Goal: Task Accomplishment & Management: Use online tool/utility

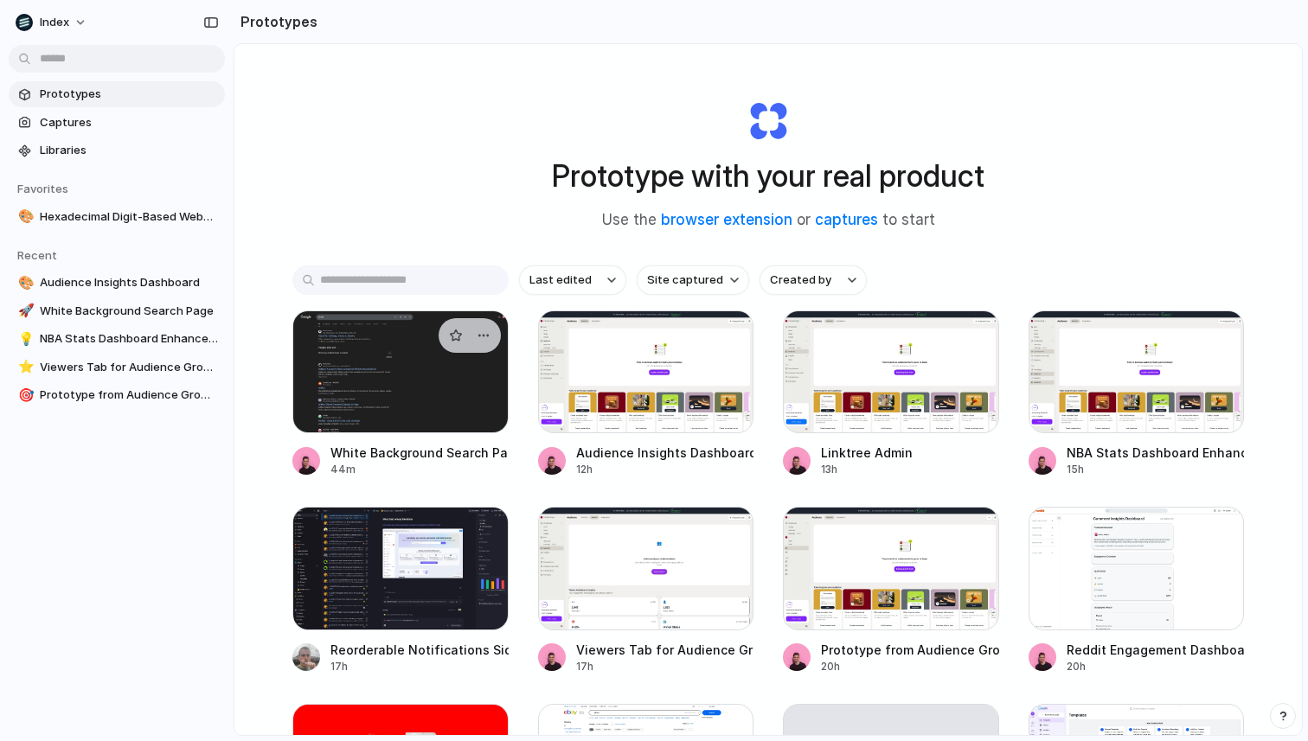
click at [464, 409] on div at bounding box center [400, 372] width 216 height 123
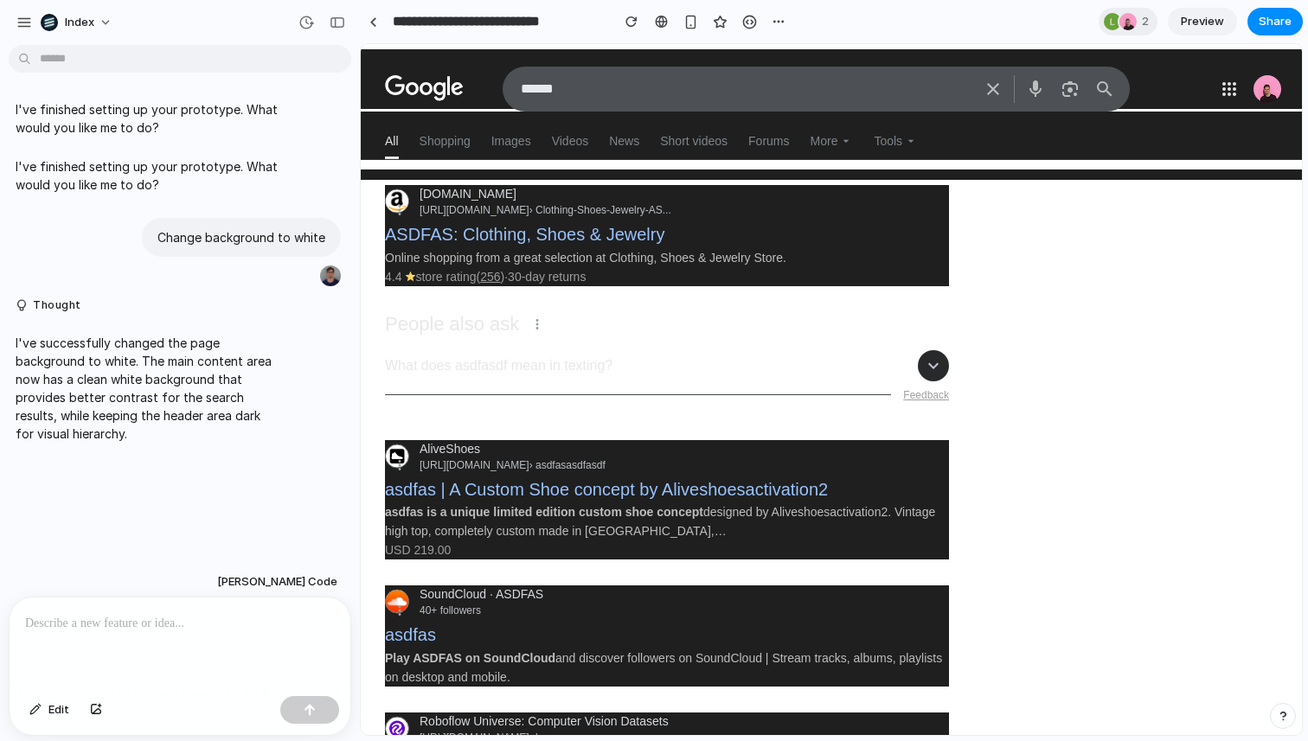
click at [208, 617] on p at bounding box center [180, 623] width 310 height 21
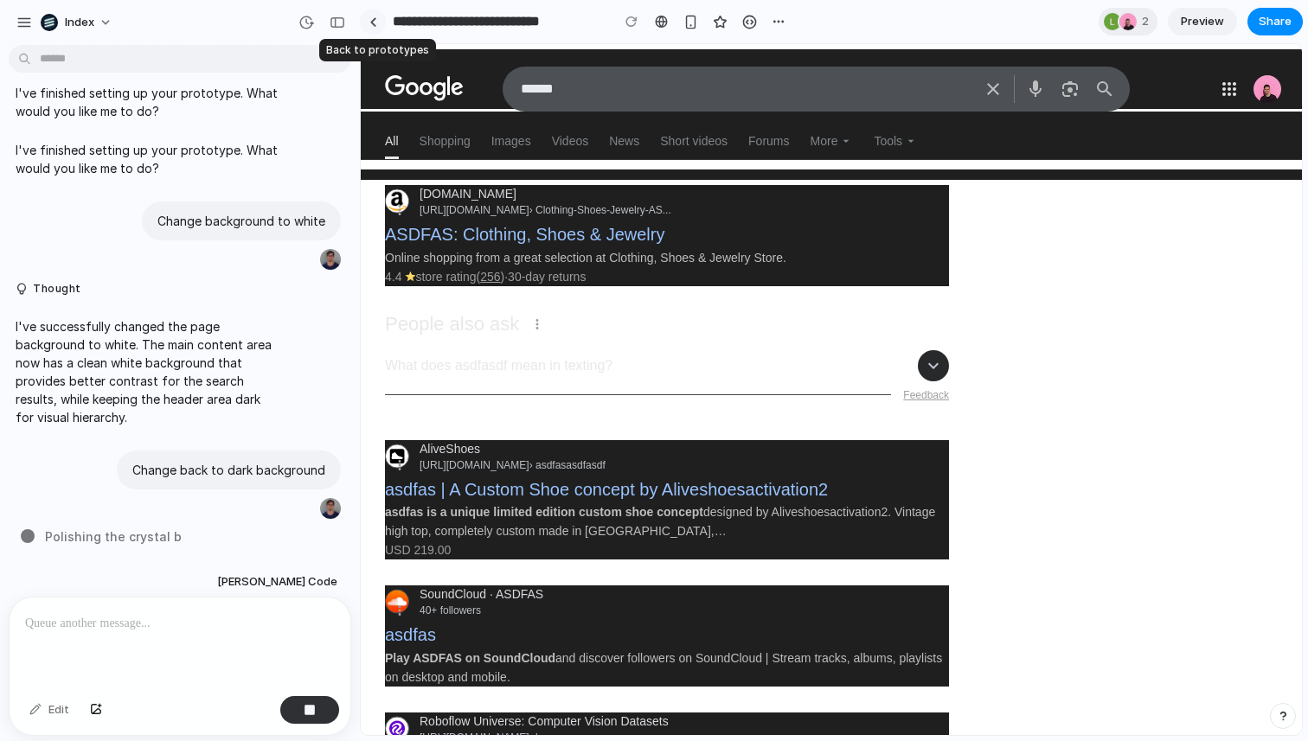
click at [371, 24] on div at bounding box center [373, 22] width 8 height 10
